Goal: Browse casually: Explore the website without a specific task or goal

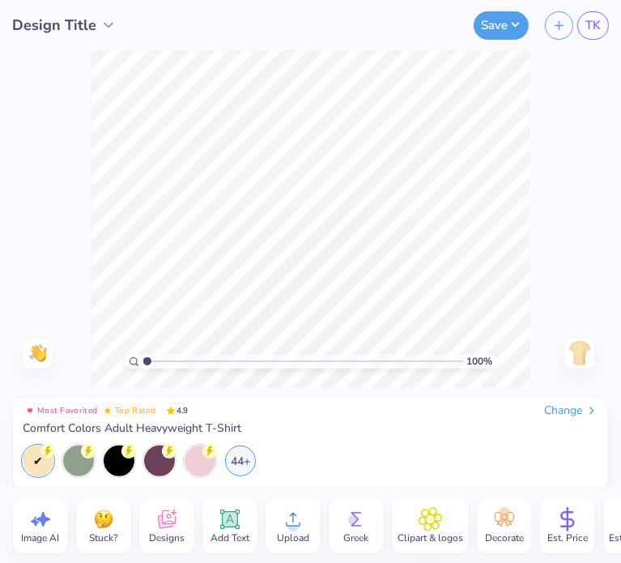
type input "1.00004930677219"
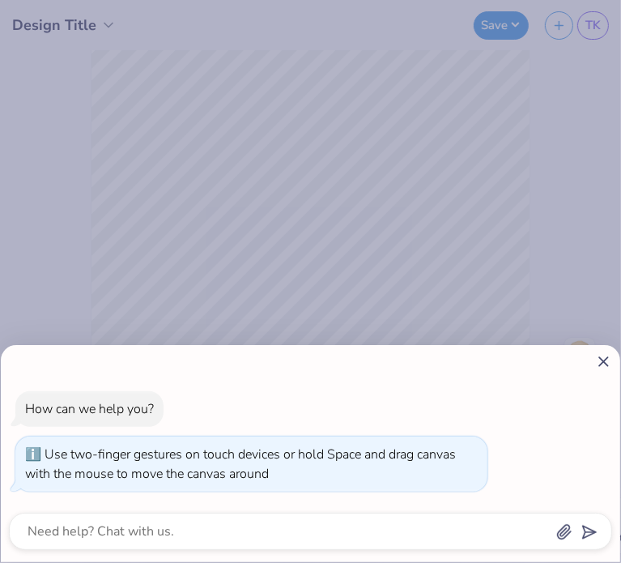
click at [605, 359] on icon at bounding box center [603, 361] width 17 height 17
type textarea "x"
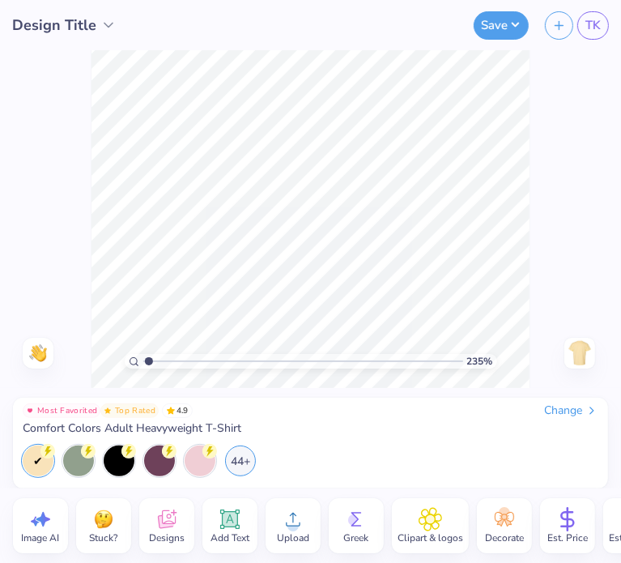
type input "1"
drag, startPoint x: 144, startPoint y: 363, endPoint x: 130, endPoint y: 351, distance: 18.5
click at [142, 354] on input "range" at bounding box center [302, 361] width 320 height 15
